Goal: Browse casually: Explore the website without a specific task or goal

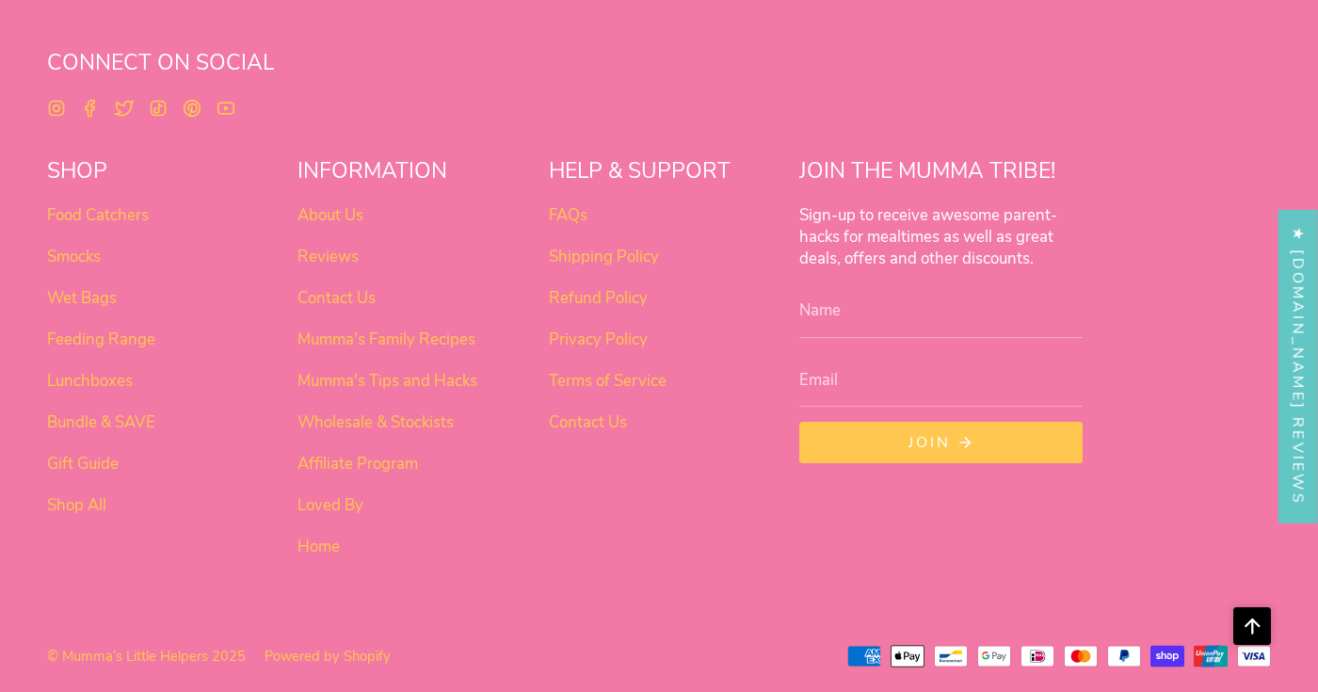
scroll to position [6962, 0]
